Goal: Navigation & Orientation: Find specific page/section

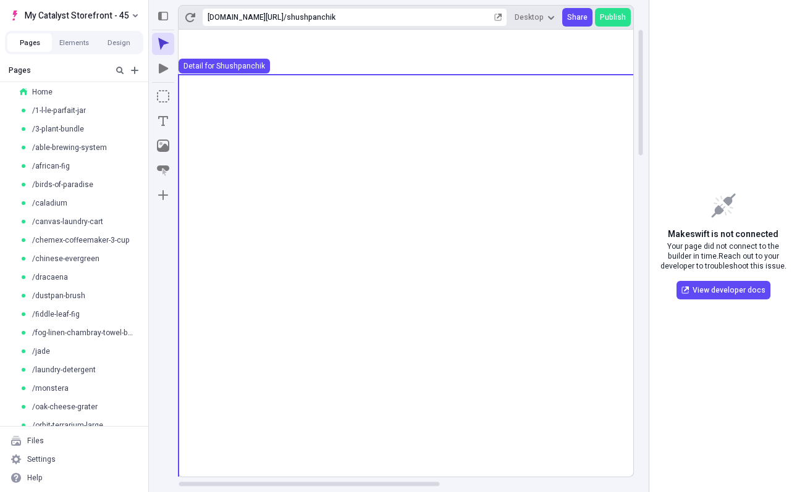
scroll to position [204, 0]
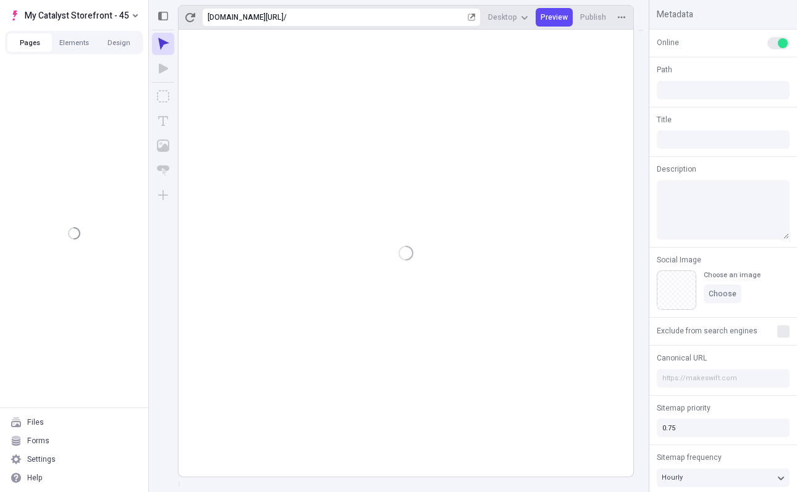
type input "/"
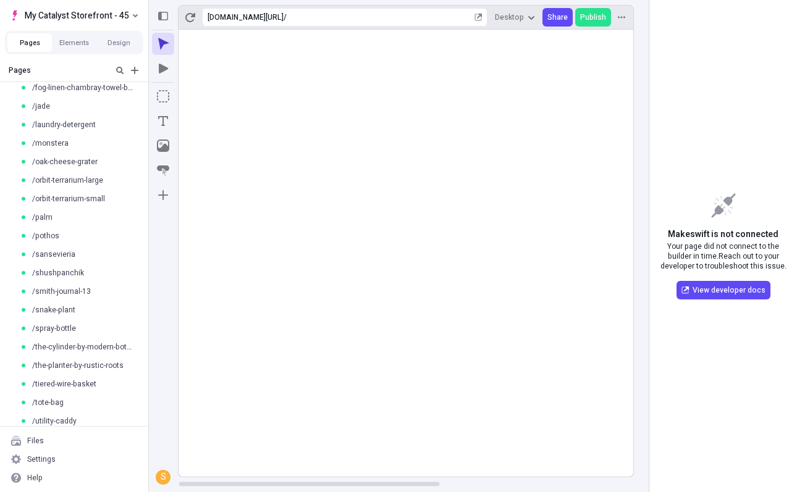
scroll to position [251, 0]
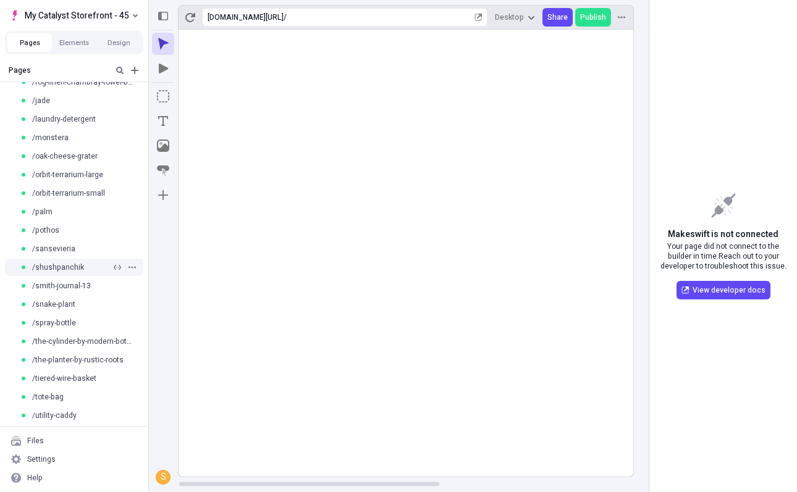
click at [65, 266] on span "/shushpanchik" at bounding box center [58, 267] width 52 height 10
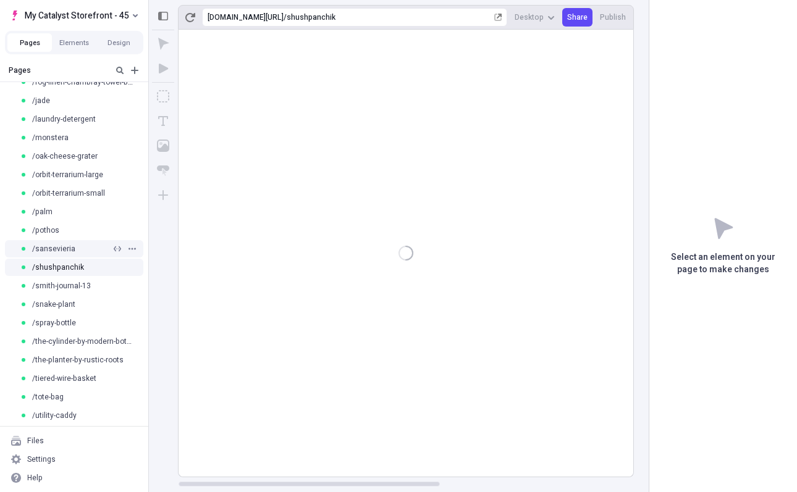
click at [71, 248] on span "/sansevieria" at bounding box center [53, 249] width 43 height 10
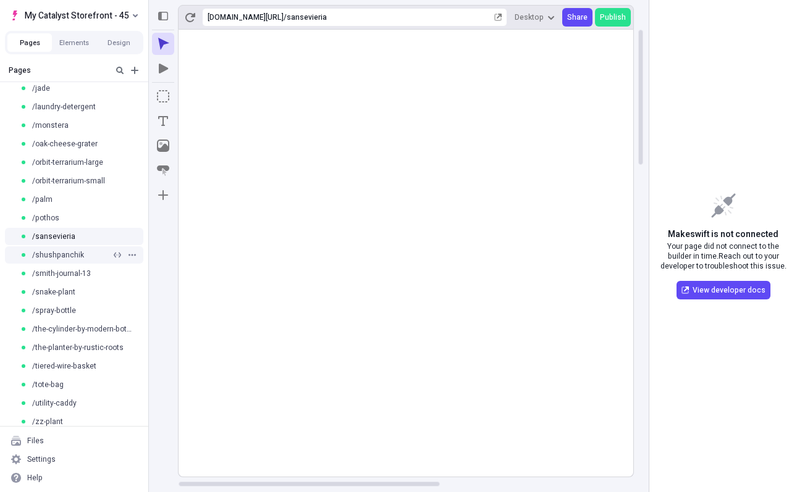
scroll to position [264, 0]
click at [94, 251] on div "/shushpanchik" at bounding box center [65, 255] width 91 height 10
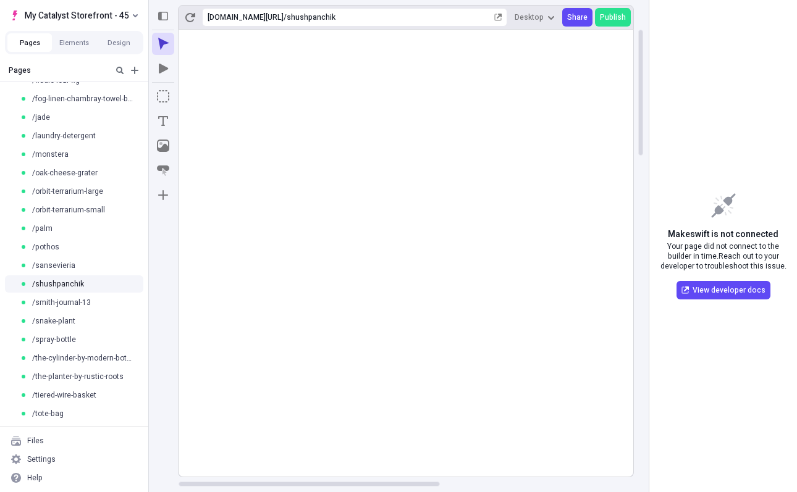
scroll to position [237, 0]
